Goal: Task Accomplishment & Management: Manage account settings

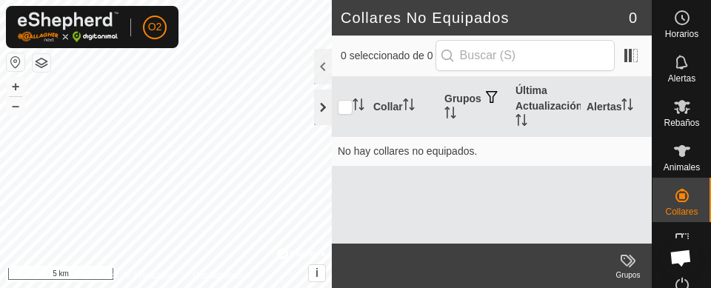
click at [324, 110] on div at bounding box center [323, 108] width 18 height 36
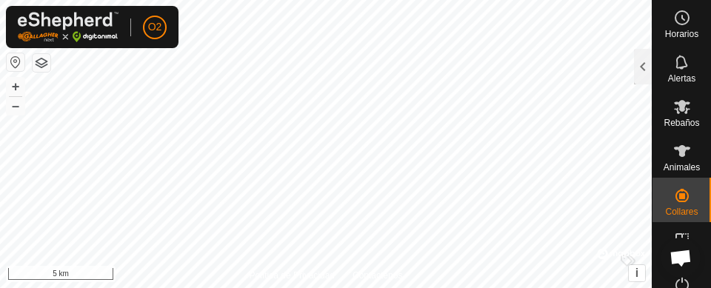
click at [13, 67] on button "button" at bounding box center [16, 62] width 18 height 18
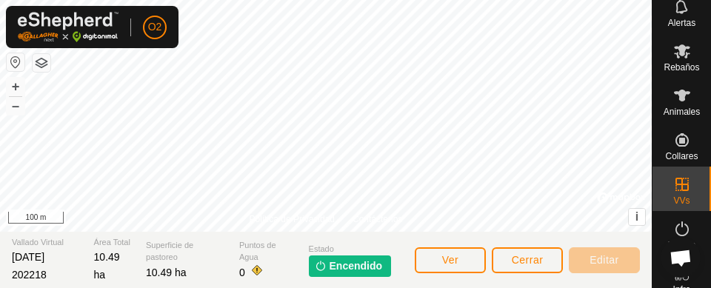
scroll to position [66, 0]
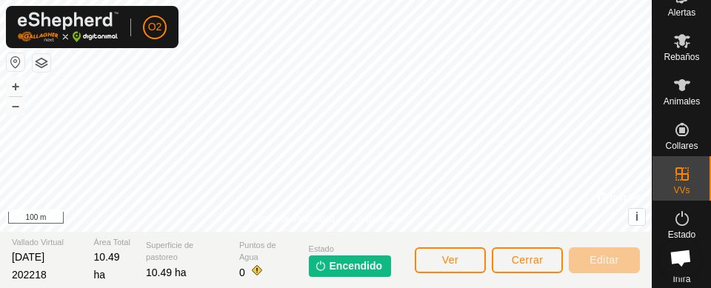
click at [673, 217] on icon at bounding box center [682, 219] width 18 height 18
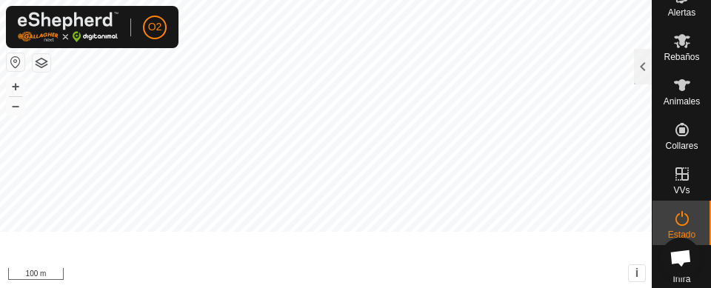
click at [675, 229] on es-activation-svg-icon at bounding box center [682, 219] width 27 height 24
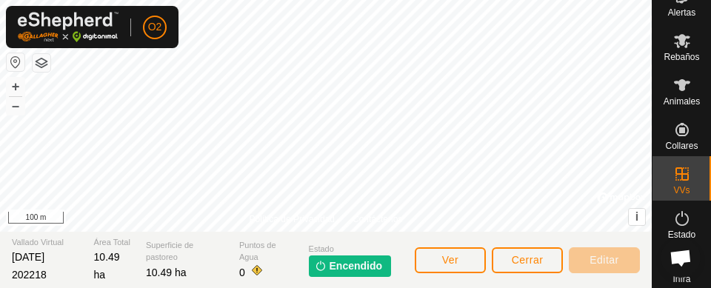
click at [687, 216] on es-activation-svg-icon at bounding box center [682, 219] width 27 height 24
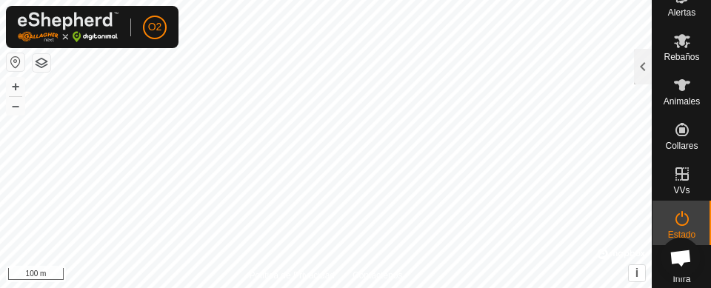
click at [681, 218] on icon at bounding box center [682, 218] width 13 height 15
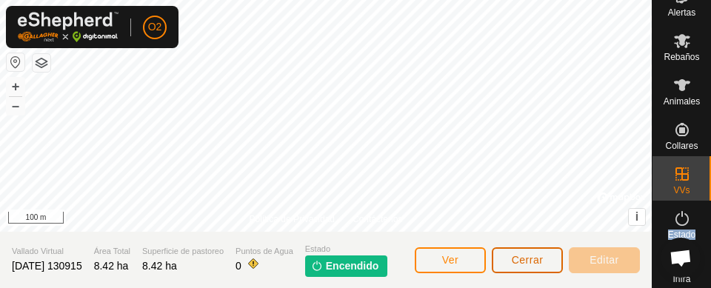
click at [540, 259] on span "Cerrar" at bounding box center [528, 260] width 32 height 12
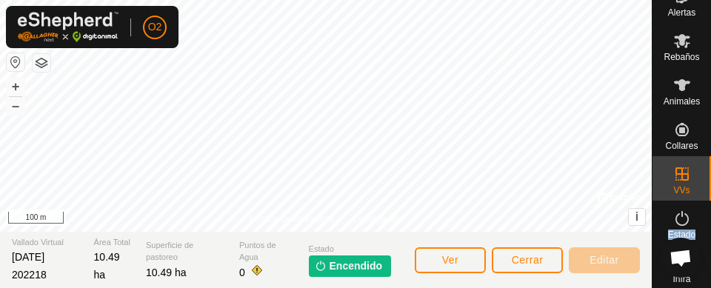
click at [364, 260] on span "Encendido" at bounding box center [356, 266] width 53 height 16
click at [351, 271] on span "Encendido" at bounding box center [356, 266] width 53 height 16
click at [357, 264] on span "Encendido" at bounding box center [356, 266] width 53 height 16
click at [353, 259] on span "Encendido" at bounding box center [356, 266] width 53 height 16
click at [354, 264] on span "Encendido" at bounding box center [356, 266] width 53 height 16
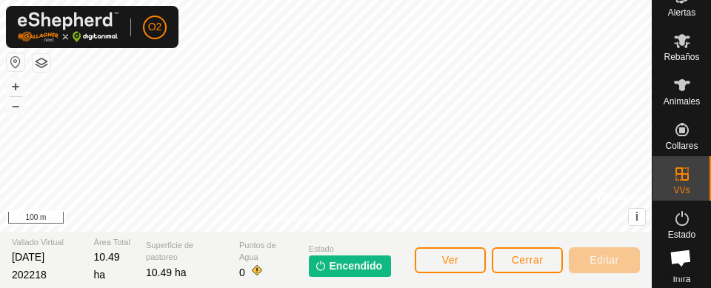
click at [678, 177] on icon at bounding box center [682, 174] width 18 height 18
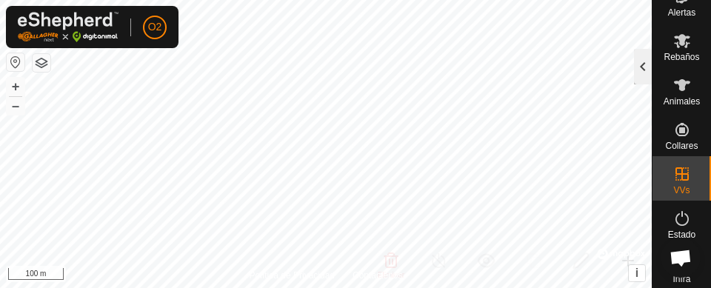
click at [641, 68] on div at bounding box center [643, 67] width 18 height 36
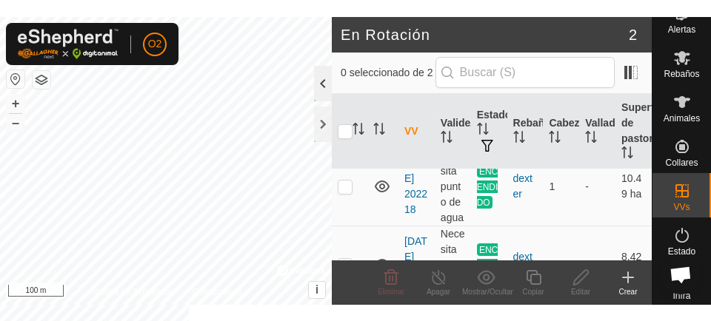
scroll to position [49, 0]
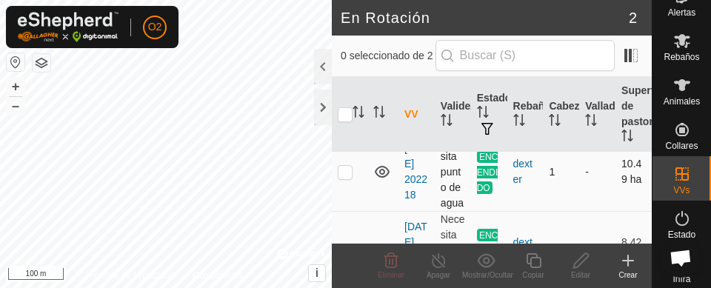
click at [344, 178] on p-checkbox at bounding box center [345, 172] width 15 height 12
checkbox input "true"
click at [435, 262] on icon at bounding box center [439, 261] width 19 height 18
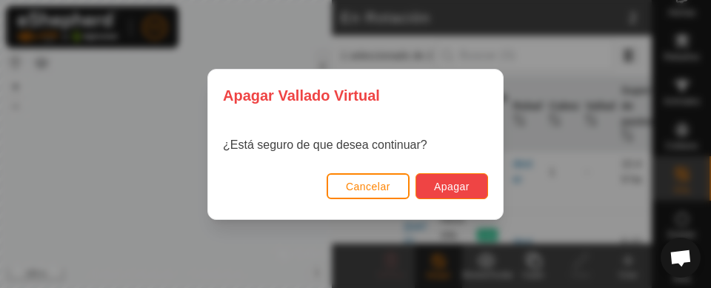
click at [467, 190] on span "Apagar" at bounding box center [452, 187] width 36 height 12
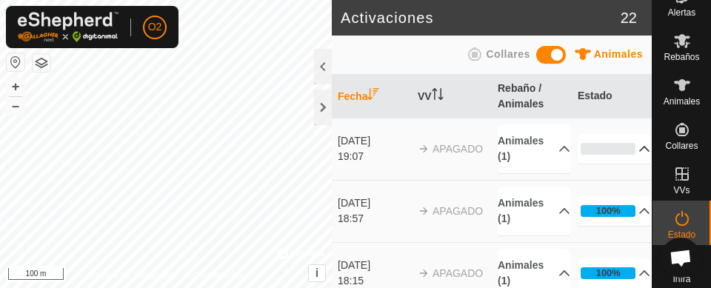
click at [640, 149] on icon at bounding box center [645, 149] width 10 height 6
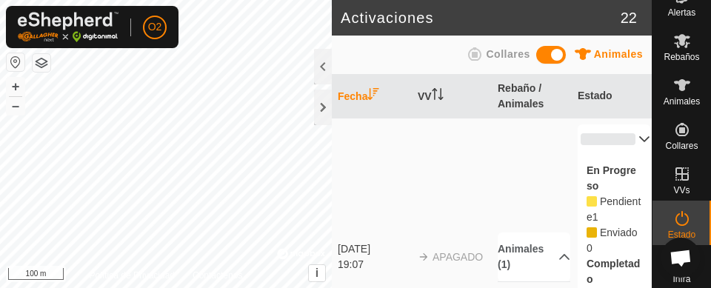
click at [638, 141] on icon at bounding box center [644, 139] width 12 height 12
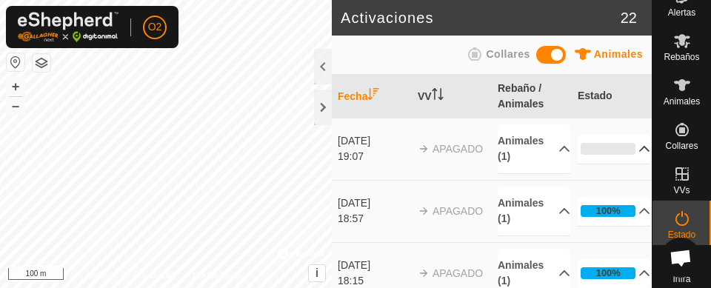
click at [611, 150] on div "0%" at bounding box center [608, 149] width 55 height 12
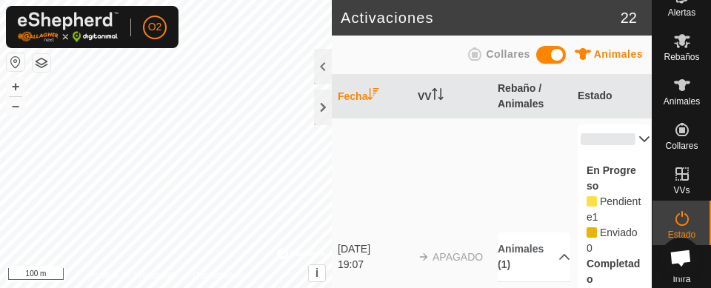
click at [602, 180] on div "En Progreso Pendiente 1 Enviado 0 Completado Confirmado 0 Anulado 0 Cancelado 0" at bounding box center [614, 272] width 73 height 236
click at [638, 138] on icon at bounding box center [644, 139] width 12 height 12
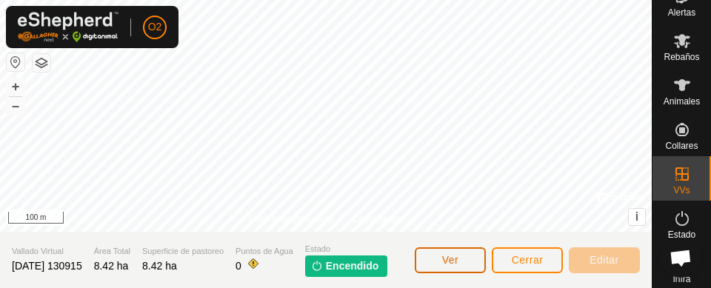
click at [467, 259] on button "Ver" at bounding box center [450, 260] width 71 height 26
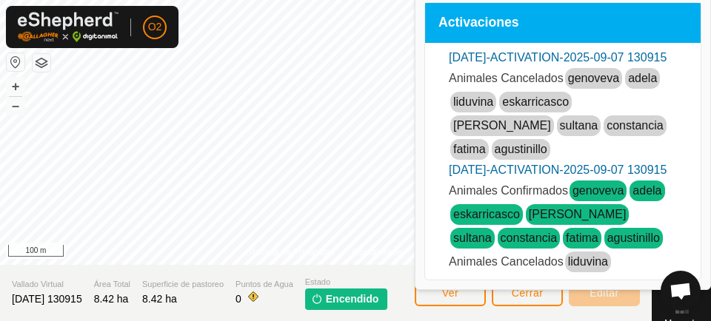
click at [593, 268] on link "liduvina" at bounding box center [588, 262] width 40 height 13
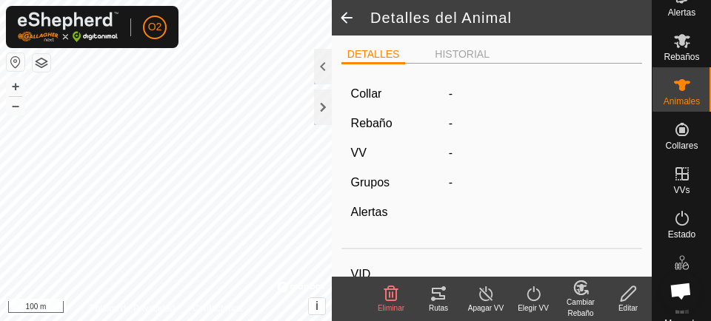
type input "liduvina"
type input "-"
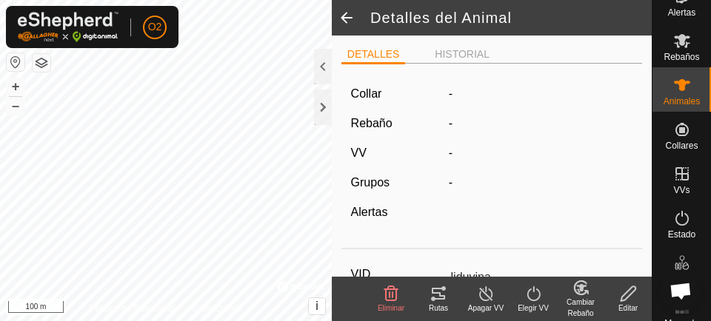
type input "0 kg"
type input "-"
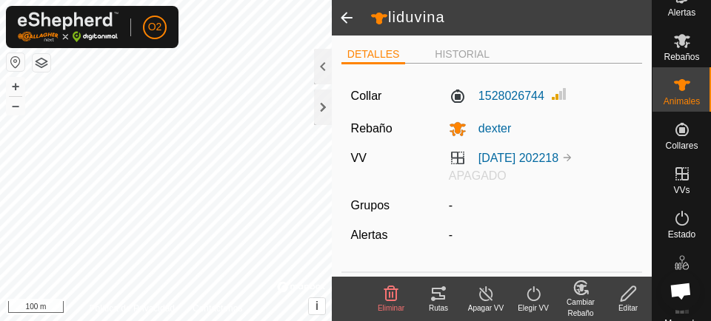
click at [341, 24] on span at bounding box center [347, 18] width 30 height 36
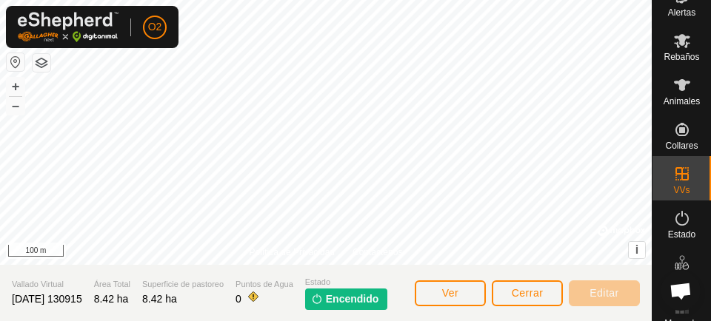
click at [677, 87] on icon at bounding box center [682, 85] width 16 height 12
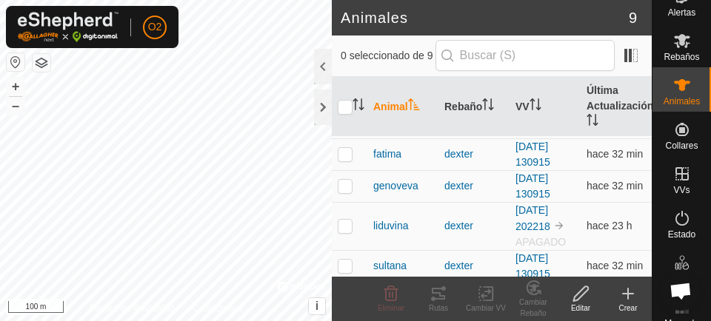
scroll to position [163, 0]
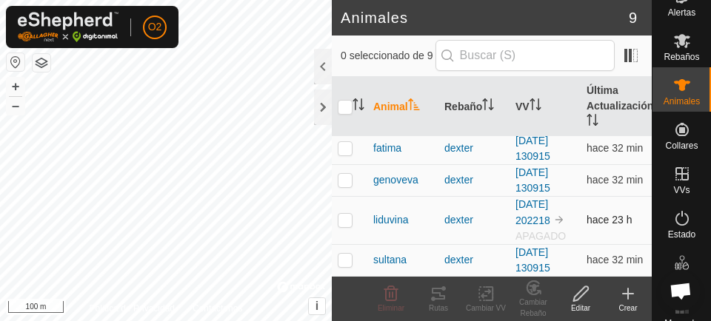
click at [334, 222] on td at bounding box center [350, 220] width 36 height 48
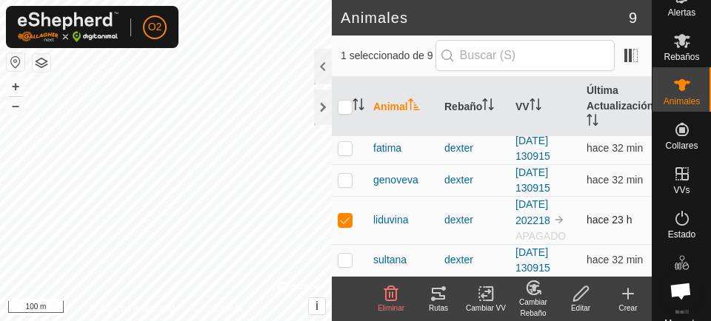
checkbox input "true"
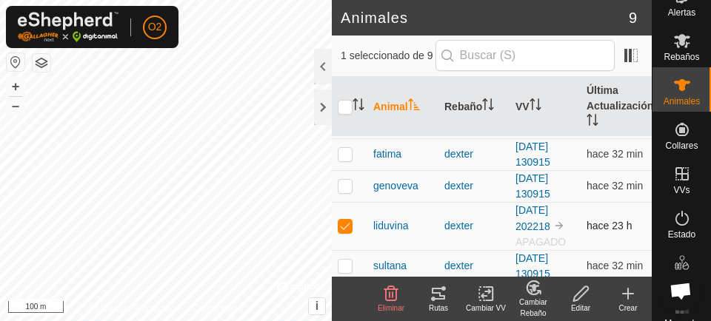
scroll to position [155, 0]
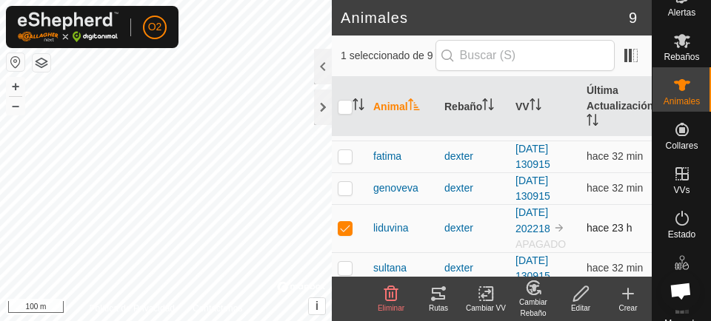
click at [600, 231] on span "hace 23 h" at bounding box center [610, 228] width 46 height 12
click at [556, 231] on img at bounding box center [559, 228] width 12 height 12
click at [677, 222] on icon at bounding box center [682, 219] width 18 height 18
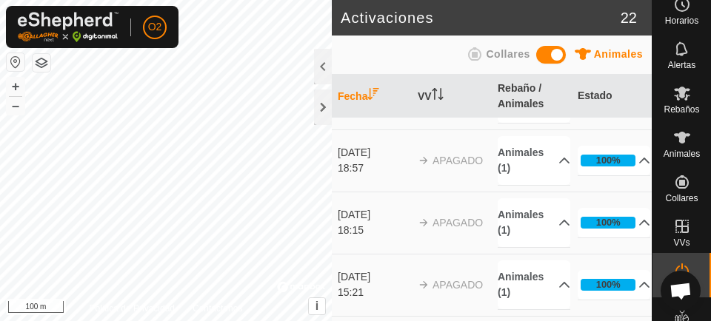
scroll to position [60, 0]
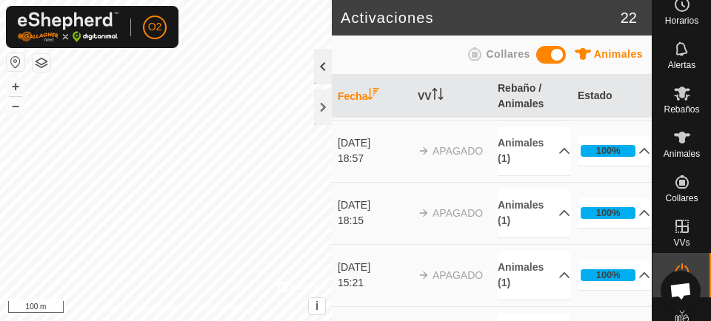
click at [326, 76] on div at bounding box center [323, 67] width 18 height 36
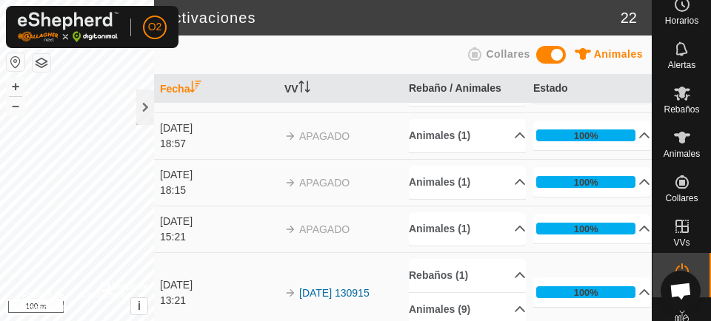
scroll to position [0, 0]
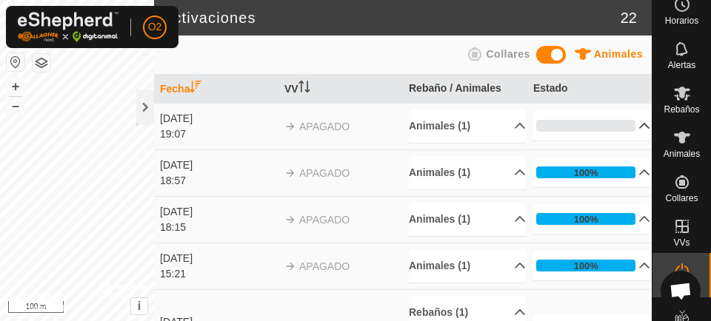
click at [640, 128] on icon at bounding box center [645, 126] width 10 height 6
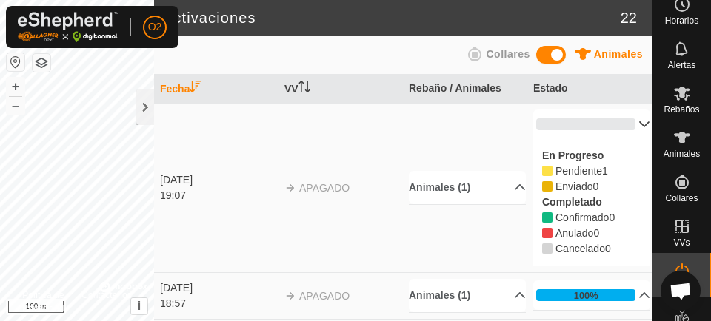
click at [638, 127] on icon at bounding box center [644, 125] width 12 height 12
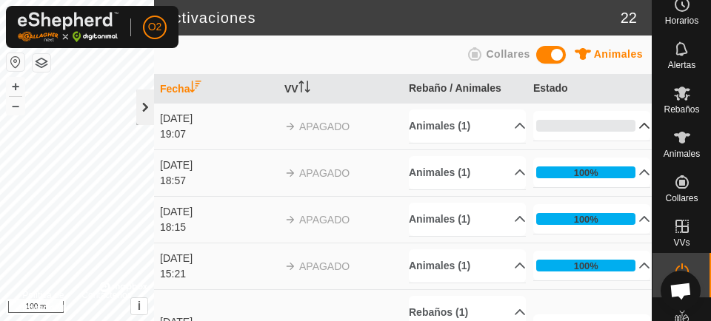
click at [139, 109] on div at bounding box center [145, 108] width 18 height 36
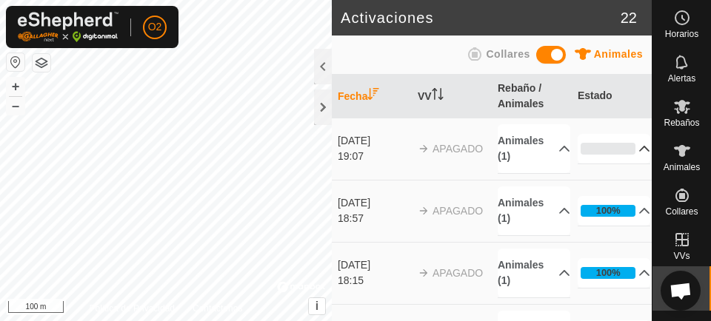
click at [684, 160] on es-animals-svg-icon at bounding box center [682, 151] width 27 height 24
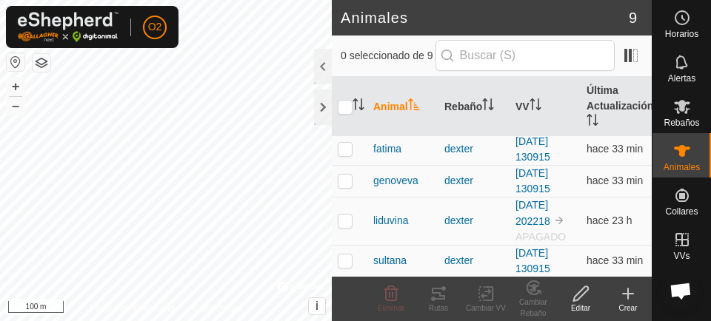
scroll to position [163, 0]
click at [351, 222] on p-checkbox at bounding box center [345, 220] width 15 height 12
checkbox input "true"
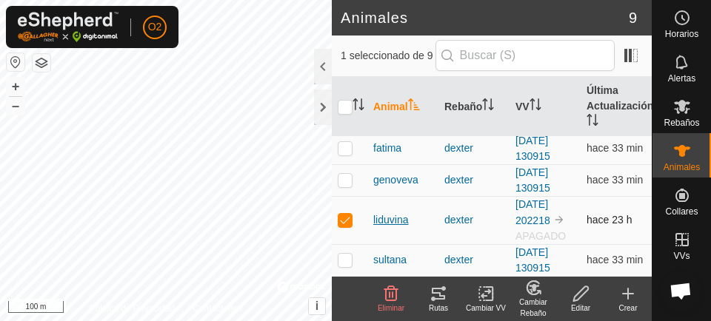
click at [403, 225] on span "liduvina" at bounding box center [390, 221] width 35 height 16
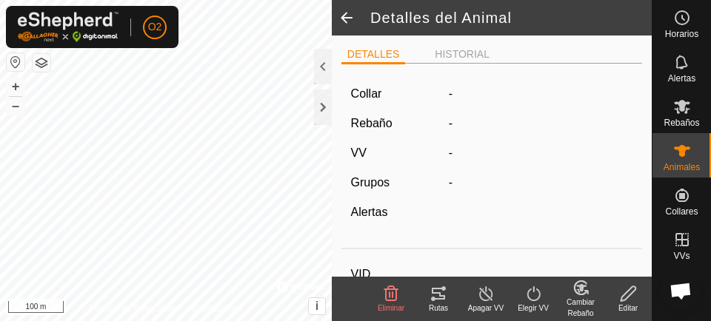
type input "liduvina"
type input "-"
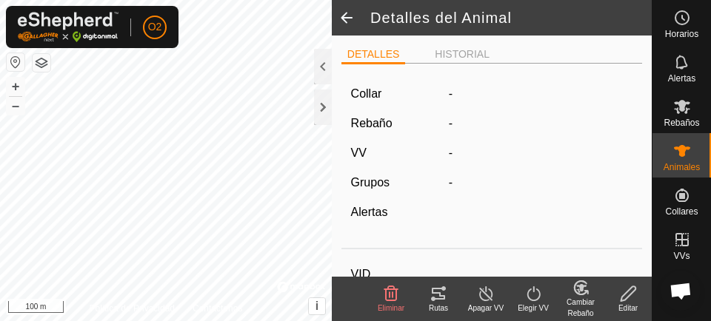
type input "0 kg"
type input "-"
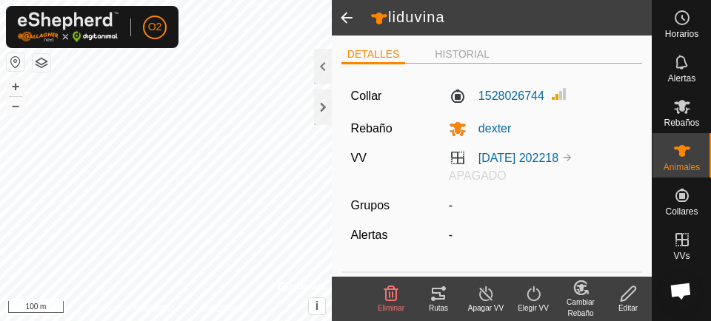
click at [573, 156] on img at bounding box center [567, 158] width 12 height 12
click at [558, 161] on link "[DATE] 202218" at bounding box center [518, 158] width 80 height 13
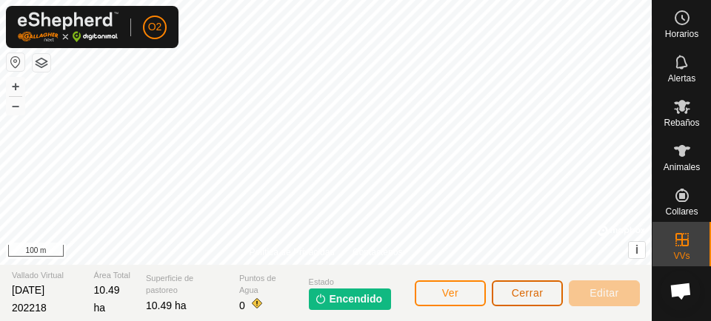
click at [521, 287] on span "Cerrar" at bounding box center [528, 293] width 32 height 12
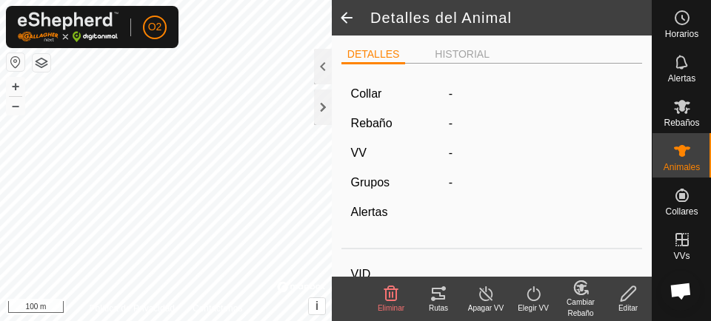
type input "liduvina"
type input "-"
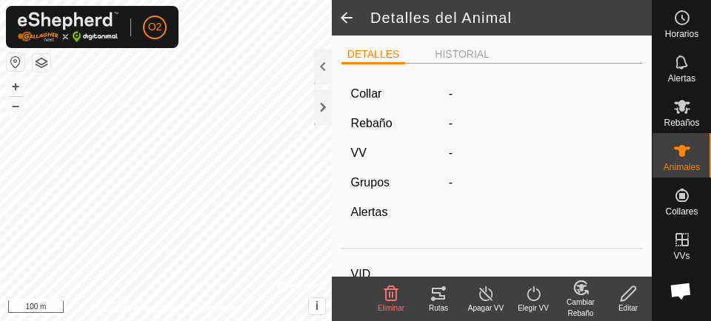
type input "0 kg"
type input "-"
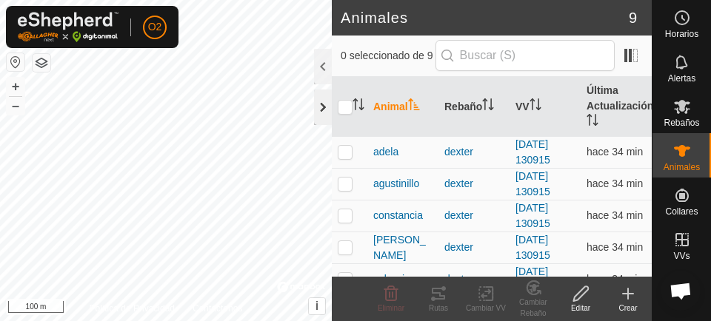
click at [319, 120] on div at bounding box center [323, 108] width 18 height 36
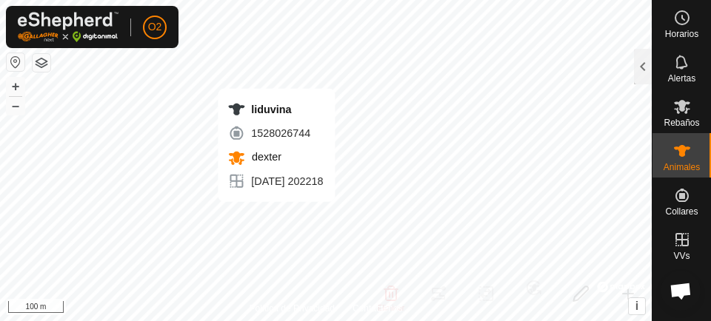
click at [681, 109] on icon at bounding box center [682, 107] width 16 height 14
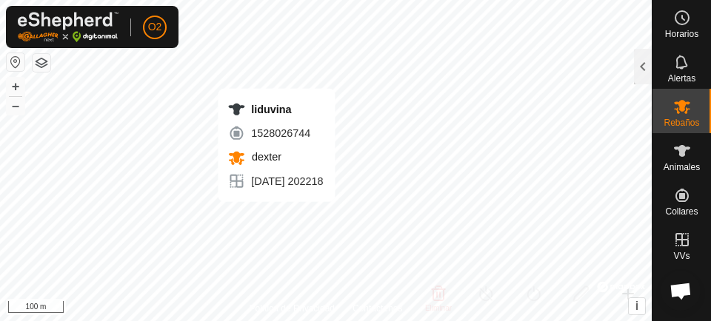
click at [676, 107] on icon at bounding box center [682, 107] width 16 height 14
click at [674, 110] on icon at bounding box center [682, 107] width 16 height 14
click at [650, 73] on div at bounding box center [643, 67] width 18 height 36
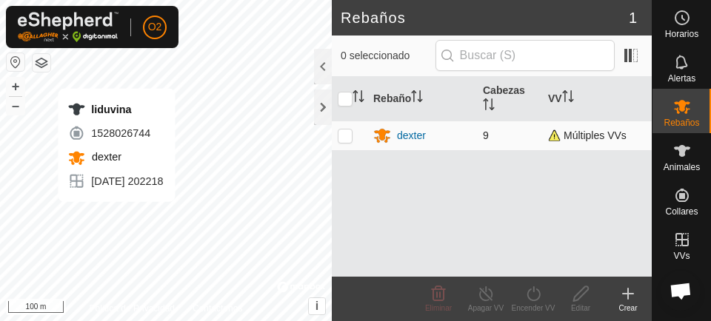
click at [337, 139] on td at bounding box center [350, 136] width 36 height 30
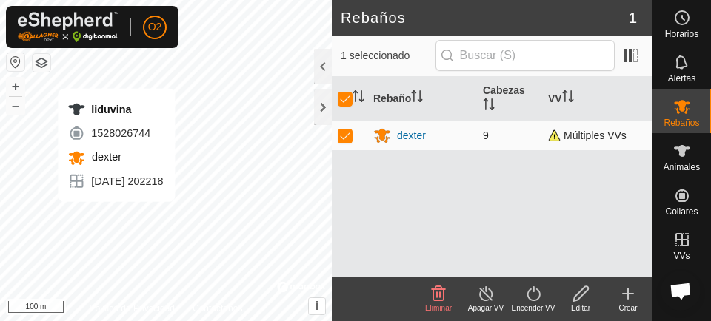
checkbox input "true"
click at [596, 140] on span "Múltiples VVs" at bounding box center [587, 136] width 79 height 12
click at [596, 147] on td "Múltiples VVs" at bounding box center [597, 136] width 110 height 30
click at [595, 147] on td "Múltiples VVs" at bounding box center [597, 136] width 110 height 30
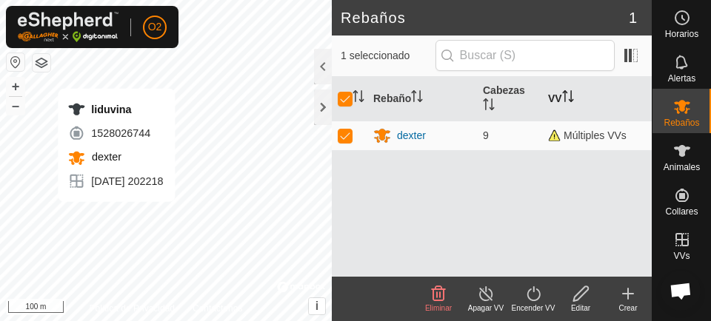
click at [550, 102] on th "VV" at bounding box center [597, 99] width 110 height 44
click at [573, 114] on th "VV" at bounding box center [597, 99] width 110 height 44
click at [572, 98] on icon "Activar para ordenar" at bounding box center [567, 96] width 11 height 12
click at [594, 138] on span "Múltiples VVs" at bounding box center [587, 136] width 79 height 12
click at [581, 287] on icon at bounding box center [581, 294] width 19 height 18
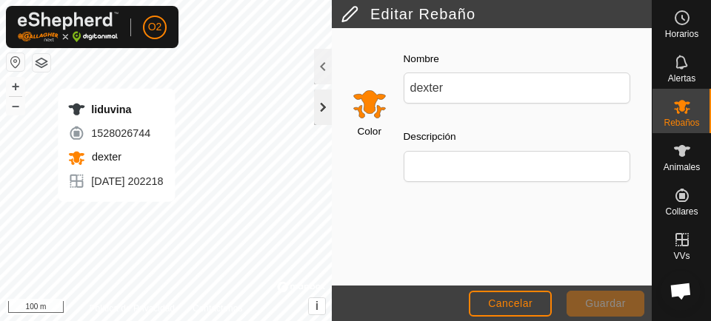
click at [329, 111] on div at bounding box center [323, 108] width 18 height 36
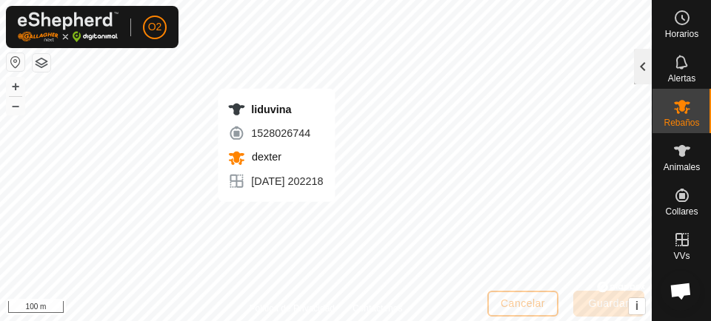
click at [650, 67] on div at bounding box center [643, 67] width 18 height 36
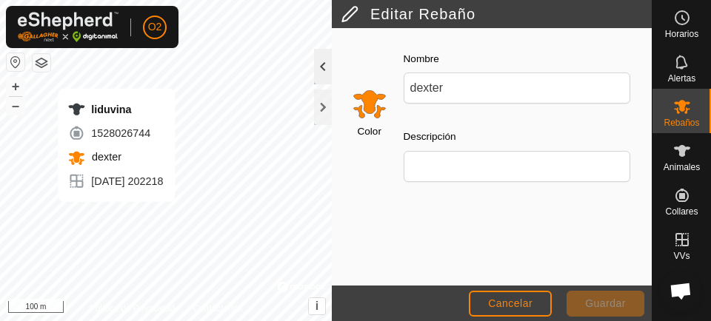
click at [325, 69] on div at bounding box center [323, 67] width 18 height 36
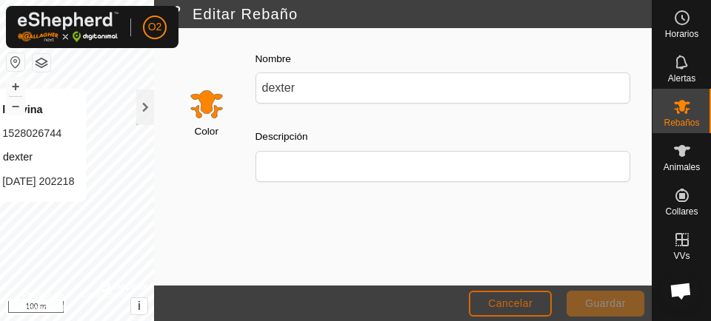
click at [519, 287] on span "Cancelar" at bounding box center [510, 304] width 44 height 12
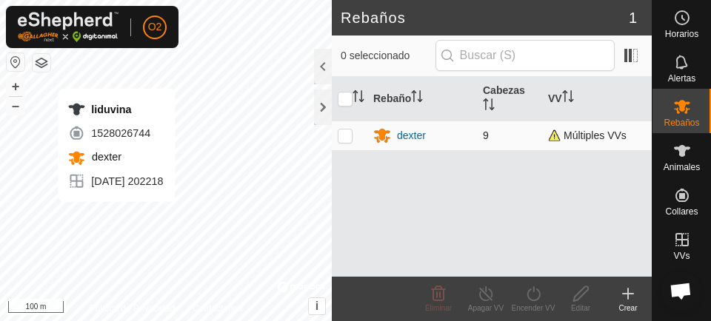
click at [592, 136] on span "Múltiples VVs" at bounding box center [587, 136] width 79 height 12
click at [338, 141] on p-checkbox at bounding box center [345, 136] width 15 height 12
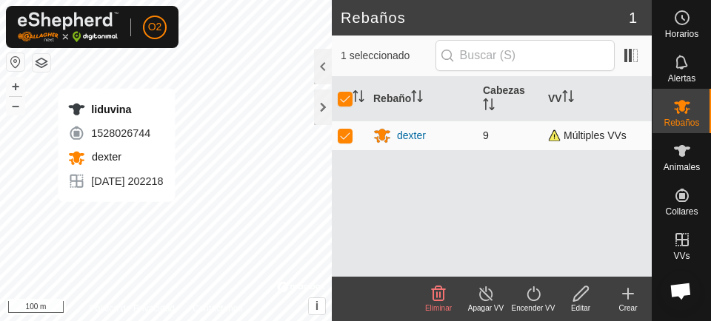
checkbox input "true"
click at [423, 287] on delete-svg-icon at bounding box center [438, 294] width 47 height 18
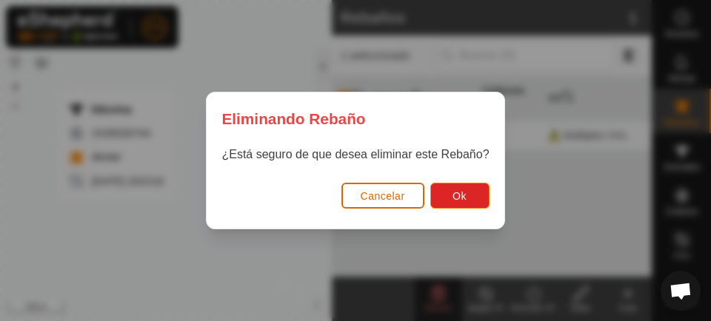
click at [384, 202] on button "Cancelar" at bounding box center [382, 196] width 83 height 26
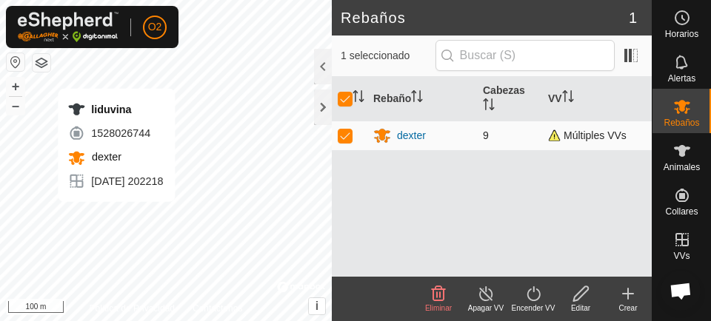
click at [599, 136] on span "Múltiples VVs" at bounding box center [587, 136] width 79 height 12
click at [493, 287] on icon at bounding box center [486, 294] width 19 height 18
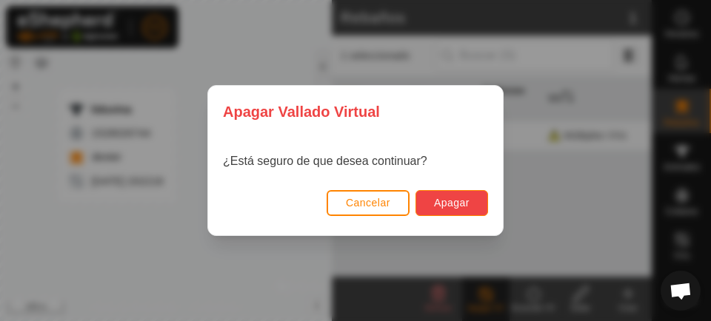
click at [465, 210] on button "Apagar" at bounding box center [452, 203] width 73 height 26
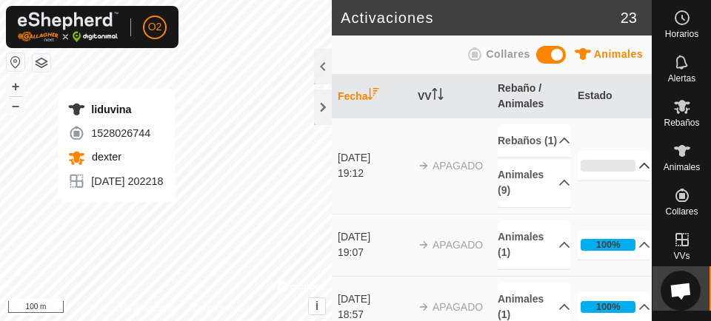
click at [599, 172] on div "0%" at bounding box center [608, 166] width 55 height 12
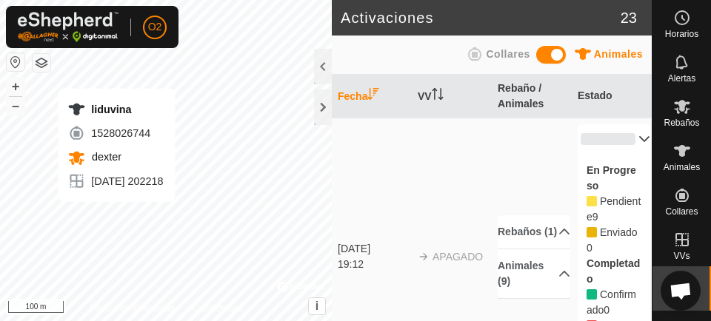
click at [635, 144] on p-accordion-header "0%" at bounding box center [614, 139] width 73 height 30
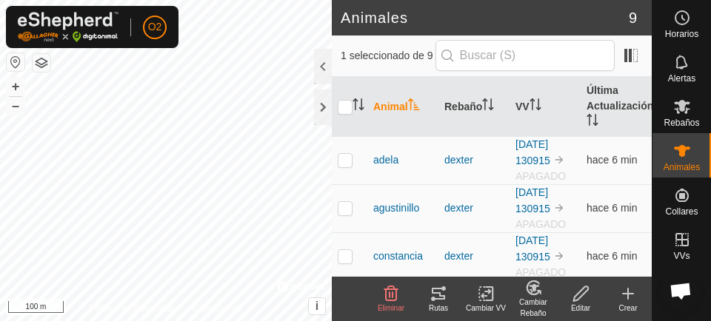
checkbox input "false"
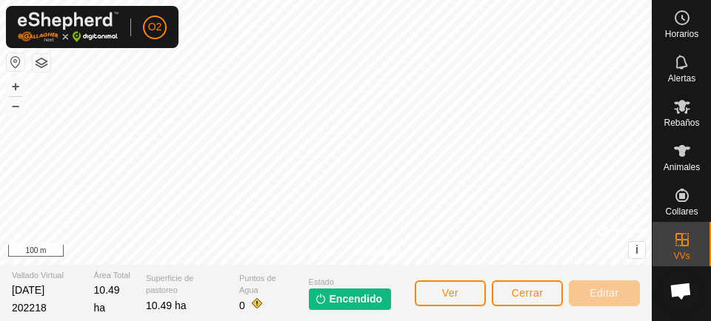
click at [322, 287] on img at bounding box center [321, 299] width 12 height 12
click at [332, 287] on span "Encendido" at bounding box center [356, 300] width 53 height 16
click at [367, 287] on span "Encendido" at bounding box center [356, 300] width 53 height 16
click at [370, 287] on span "Encendido" at bounding box center [356, 300] width 53 height 16
click at [369, 287] on span "Encendido" at bounding box center [356, 300] width 53 height 16
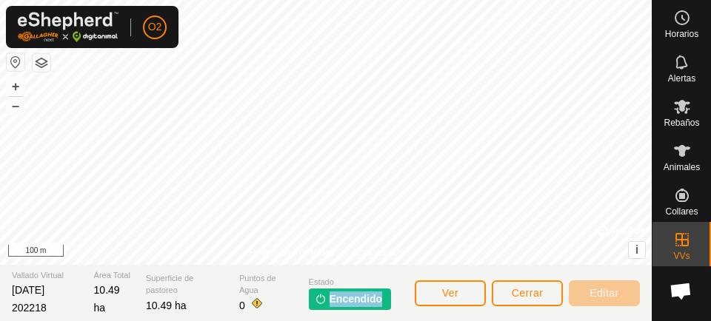
click at [323, 287] on img at bounding box center [321, 299] width 12 height 12
click at [321, 287] on img at bounding box center [321, 299] width 12 height 12
click at [456, 287] on span "Ver" at bounding box center [450, 293] width 17 height 12
click at [533, 287] on span "Cerrar" at bounding box center [528, 293] width 32 height 12
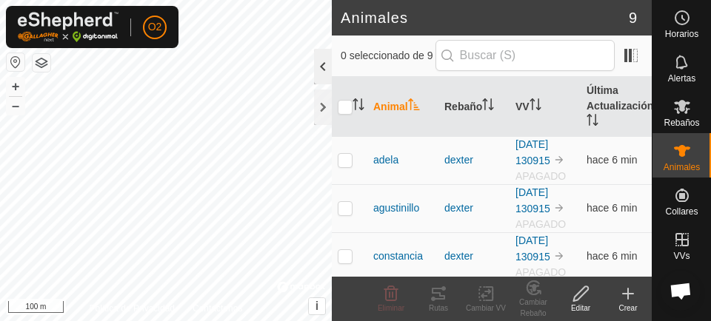
click at [314, 68] on div at bounding box center [323, 67] width 18 height 36
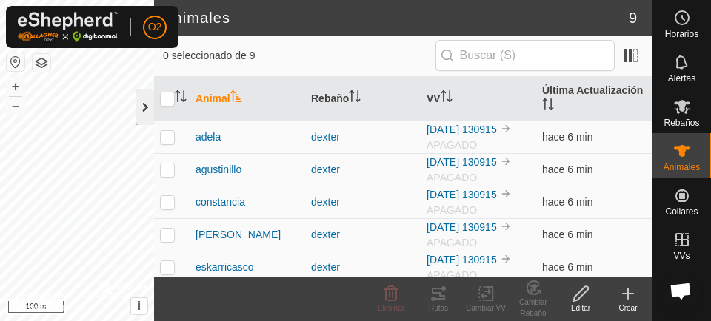
click at [140, 113] on div at bounding box center [145, 108] width 18 height 36
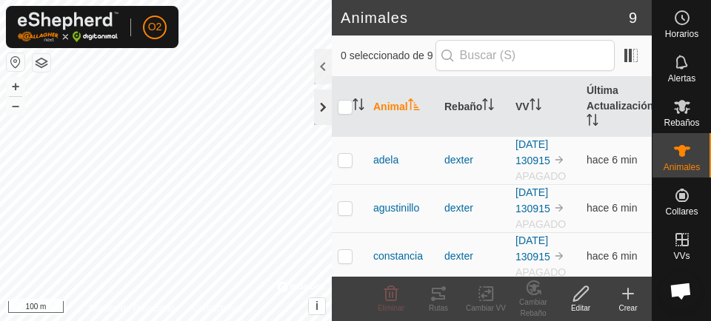
click at [327, 115] on div at bounding box center [323, 108] width 18 height 36
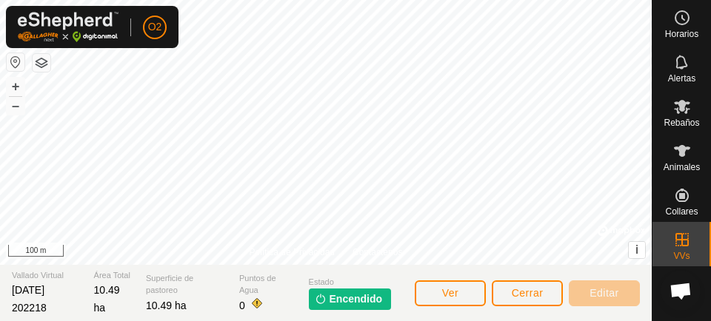
click at [617, 287] on span "Editar" at bounding box center [605, 293] width 30 height 12
click at [538, 287] on button "Cerrar" at bounding box center [527, 294] width 71 height 26
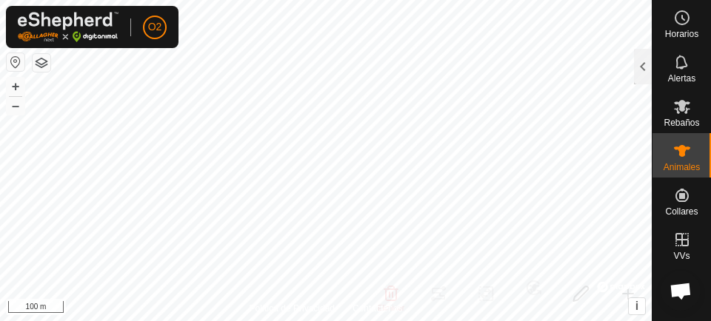
click at [676, 163] on span "Animales" at bounding box center [682, 167] width 36 height 9
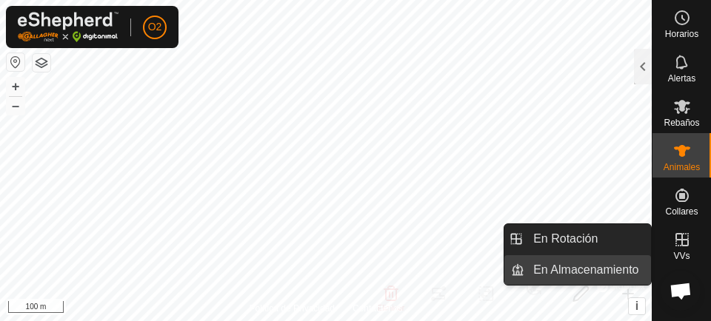
click at [608, 277] on span "En Almacenamiento" at bounding box center [585, 270] width 105 height 18
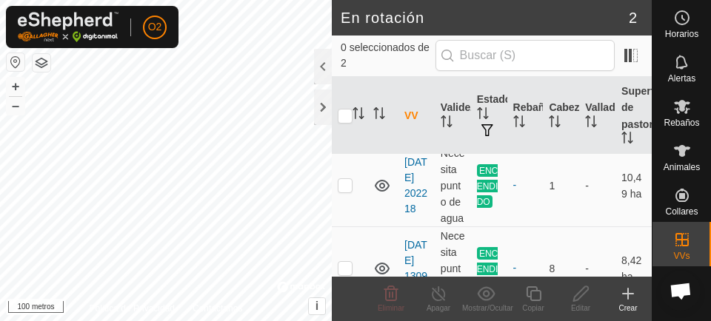
scroll to position [11, 0]
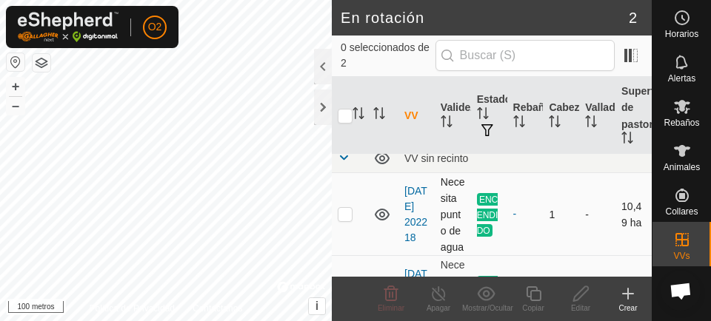
click at [342, 220] on p-tablecheckbox at bounding box center [345, 214] width 15 height 12
checkbox input "true"
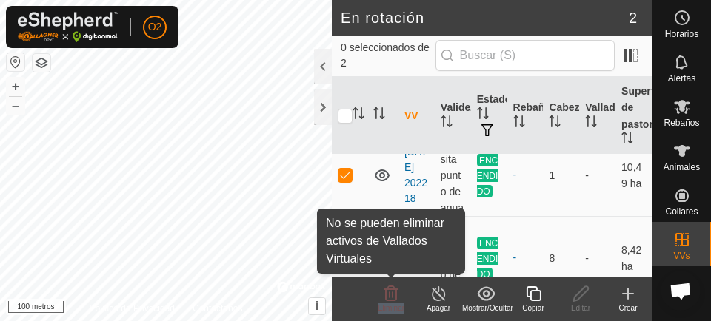
scroll to position [51, 0]
click at [543, 261] on td "8" at bounding box center [561, 257] width 36 height 83
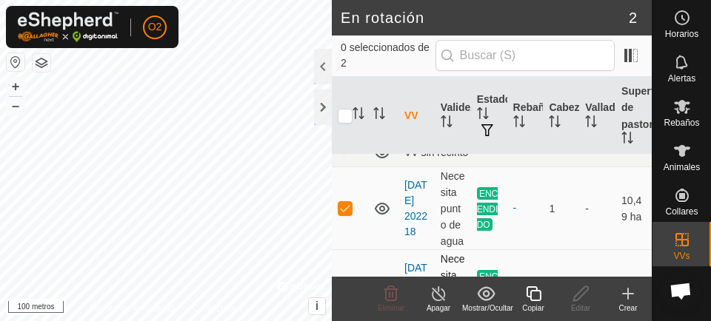
scroll to position [18, 0]
click at [536, 304] on font "Copiar" at bounding box center [532, 308] width 21 height 8
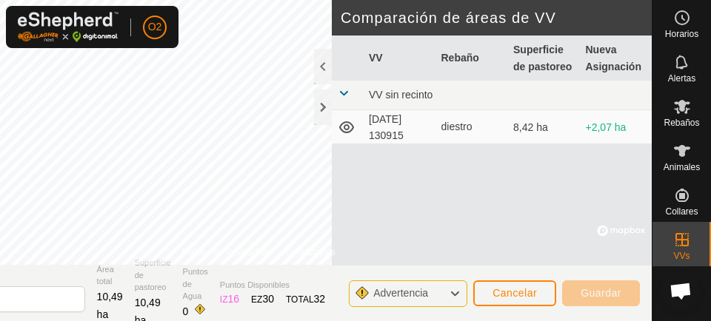
click at [412, 296] on font "Advertencia" at bounding box center [400, 293] width 55 height 12
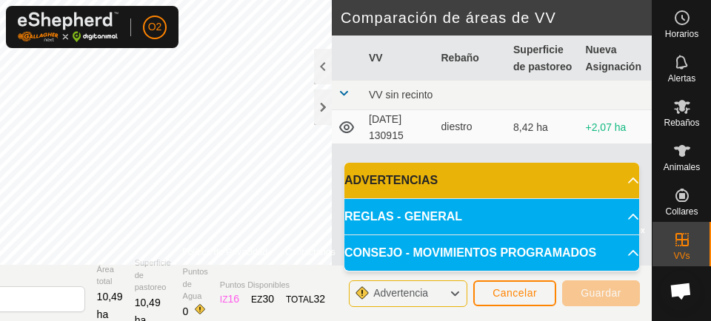
click at [627, 184] on icon at bounding box center [633, 181] width 12 height 12
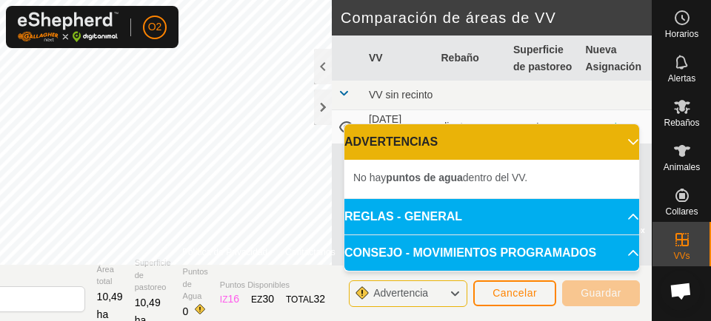
click at [451, 296] on icon at bounding box center [455, 293] width 12 height 19
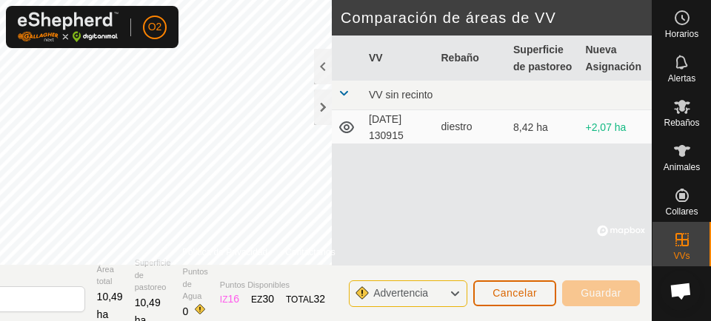
click at [541, 301] on button "Cancelar" at bounding box center [514, 294] width 83 height 26
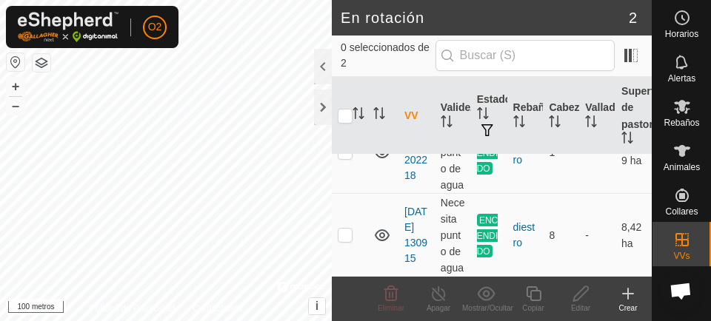
scroll to position [107, 0]
click at [349, 233] on td at bounding box center [350, 235] width 36 height 83
click at [346, 220] on td at bounding box center [350, 235] width 36 height 83
checkbox input "false"
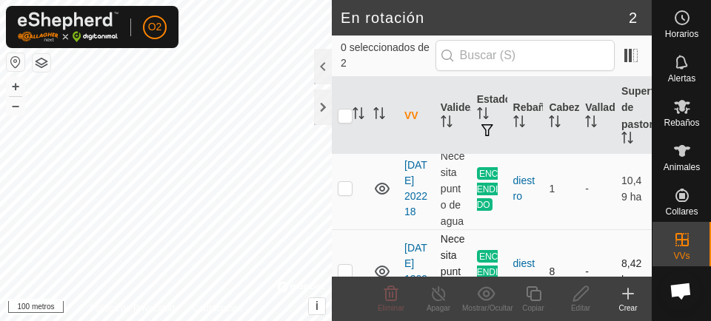
scroll to position [27, 0]
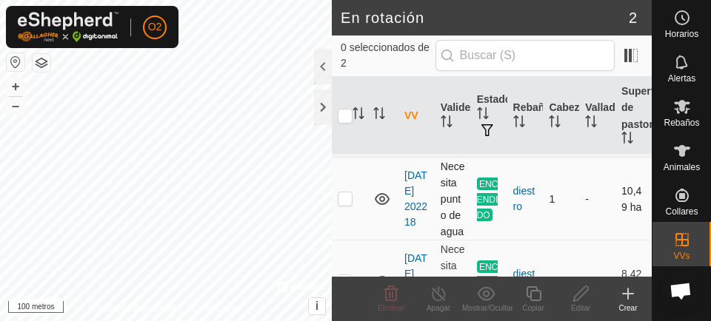
click at [344, 204] on p-tablecheckbox at bounding box center [345, 199] width 15 height 12
checkbox input "true"
click at [489, 304] on div "Mostrar/Ocultar" at bounding box center [485, 308] width 47 height 11
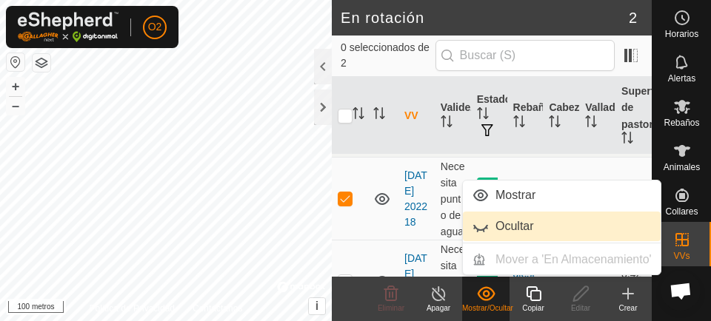
click at [539, 236] on link "Ocultar" at bounding box center [562, 227] width 198 height 30
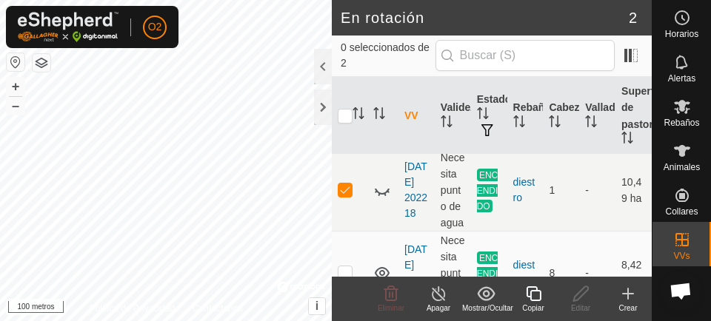
scroll to position [33, 0]
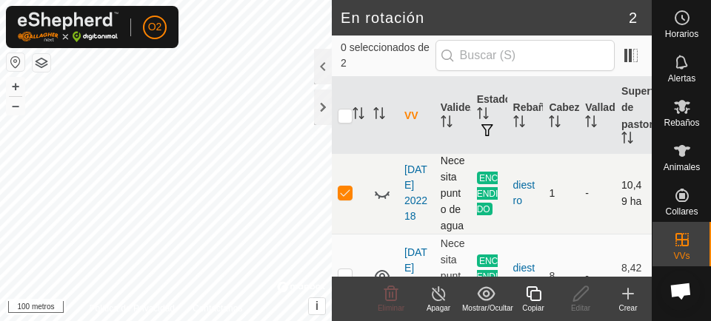
click at [385, 199] on icon at bounding box center [385, 197] width 2 height 3
click at [629, 301] on icon at bounding box center [628, 294] width 18 height 18
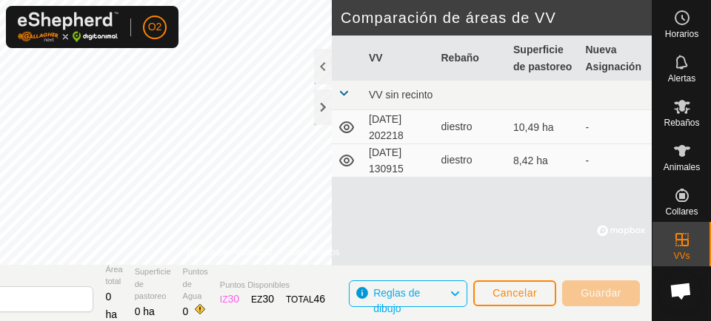
click at [411, 125] on td "[DATE] 202218" at bounding box center [399, 126] width 73 height 33
click at [525, 284] on button "Cancelar" at bounding box center [514, 294] width 83 height 26
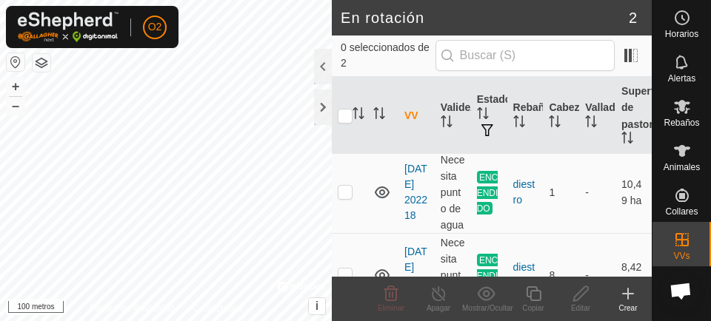
scroll to position [24, 0]
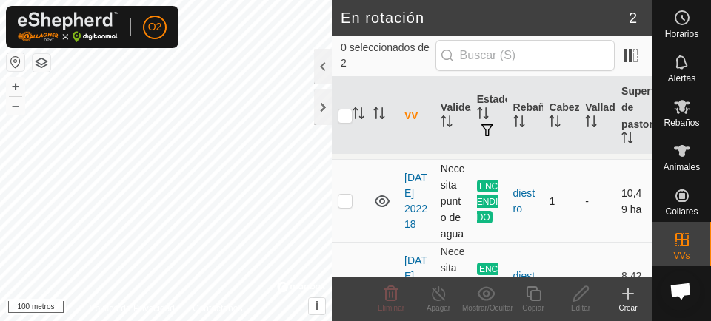
click at [344, 207] on p-checkbox at bounding box center [345, 201] width 15 height 12
checkbox input "true"
click at [631, 290] on icon at bounding box center [628, 294] width 18 height 18
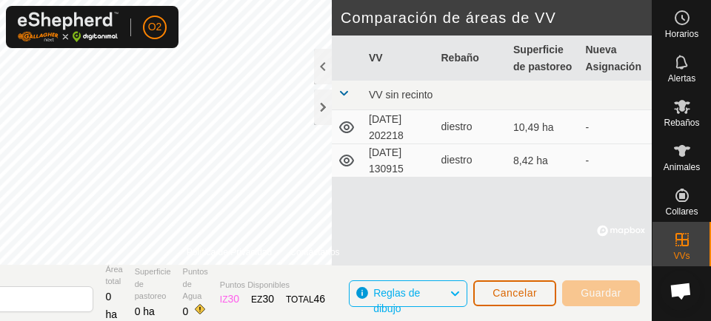
click at [497, 298] on font "Cancelar" at bounding box center [515, 293] width 44 height 12
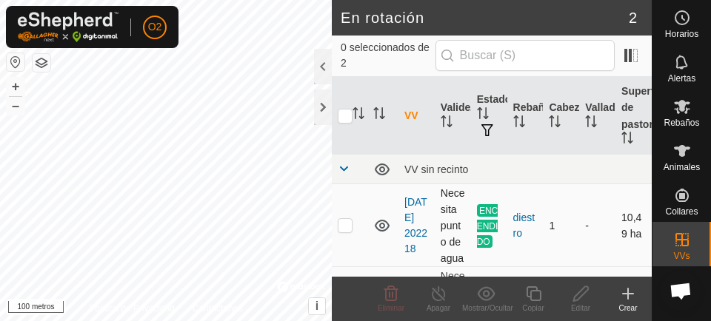
click at [344, 242] on td at bounding box center [350, 225] width 36 height 83
checkbox input "true"
click at [435, 290] on line at bounding box center [439, 295] width 12 height 12
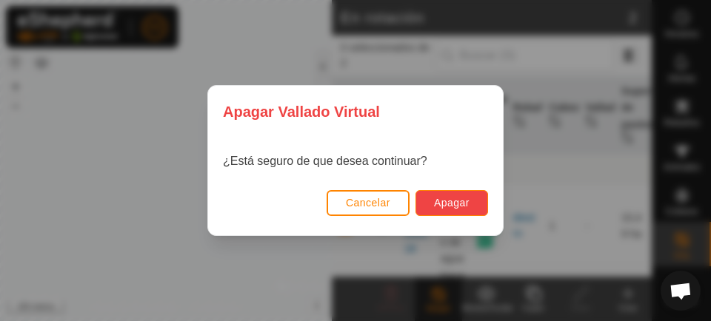
click at [454, 205] on font "Apagar" at bounding box center [452, 203] width 36 height 12
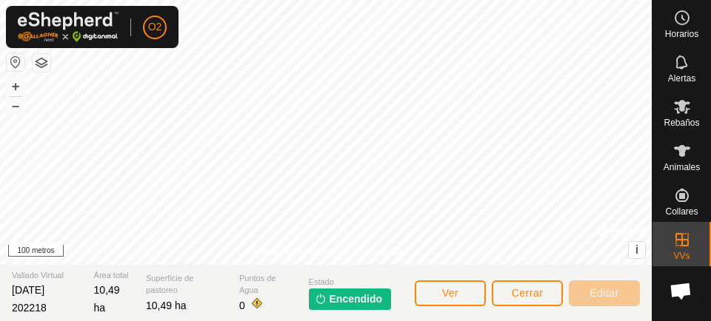
click at [613, 290] on font "Editar" at bounding box center [605, 293] width 30 height 12
click at [540, 296] on font "Cerrar" at bounding box center [528, 293] width 32 height 12
